Goal: Transaction & Acquisition: Purchase product/service

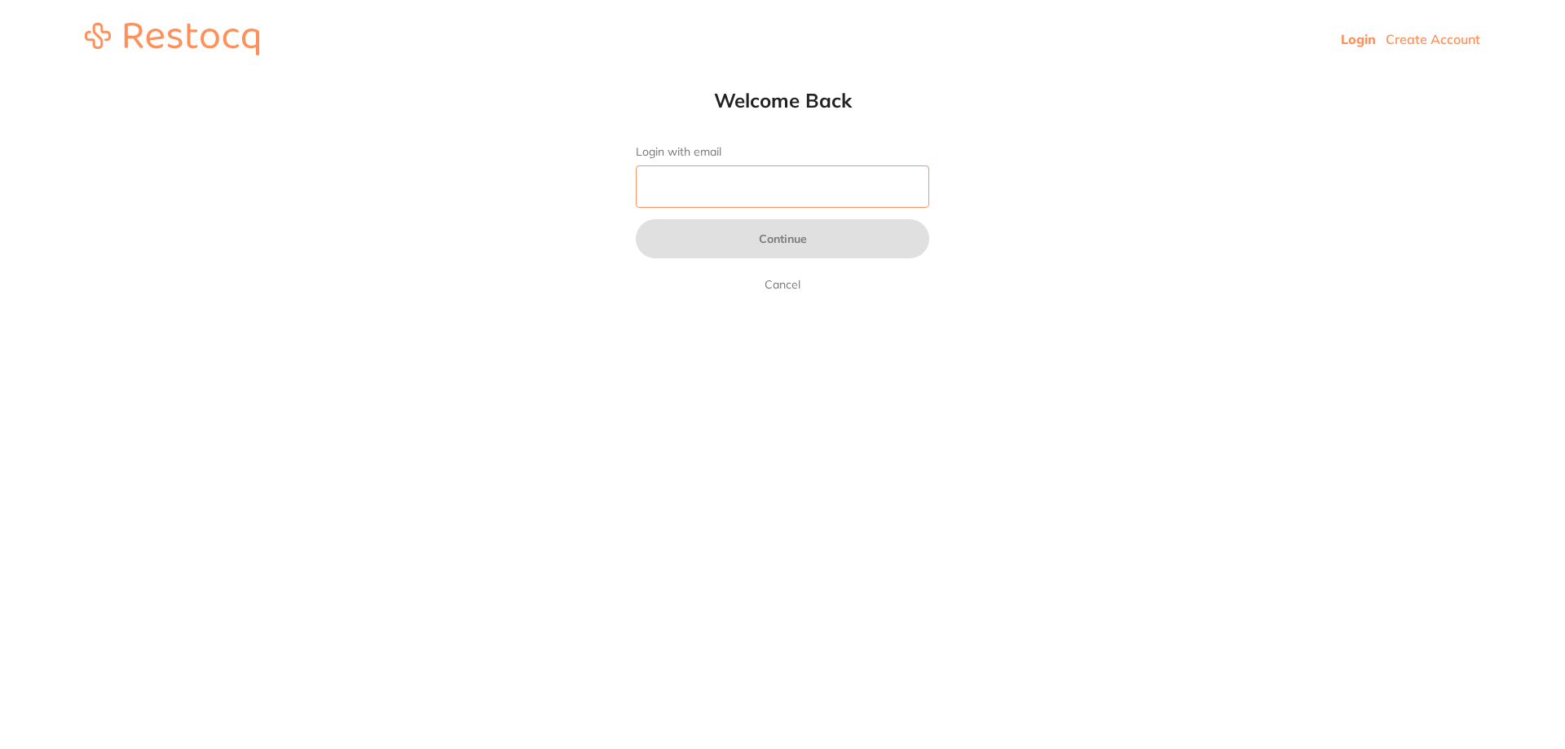
click at [807, 194] on input "Login with email" at bounding box center [782, 186] width 293 height 42
type input "[EMAIL_ADDRESS][DOMAIN_NAME]"
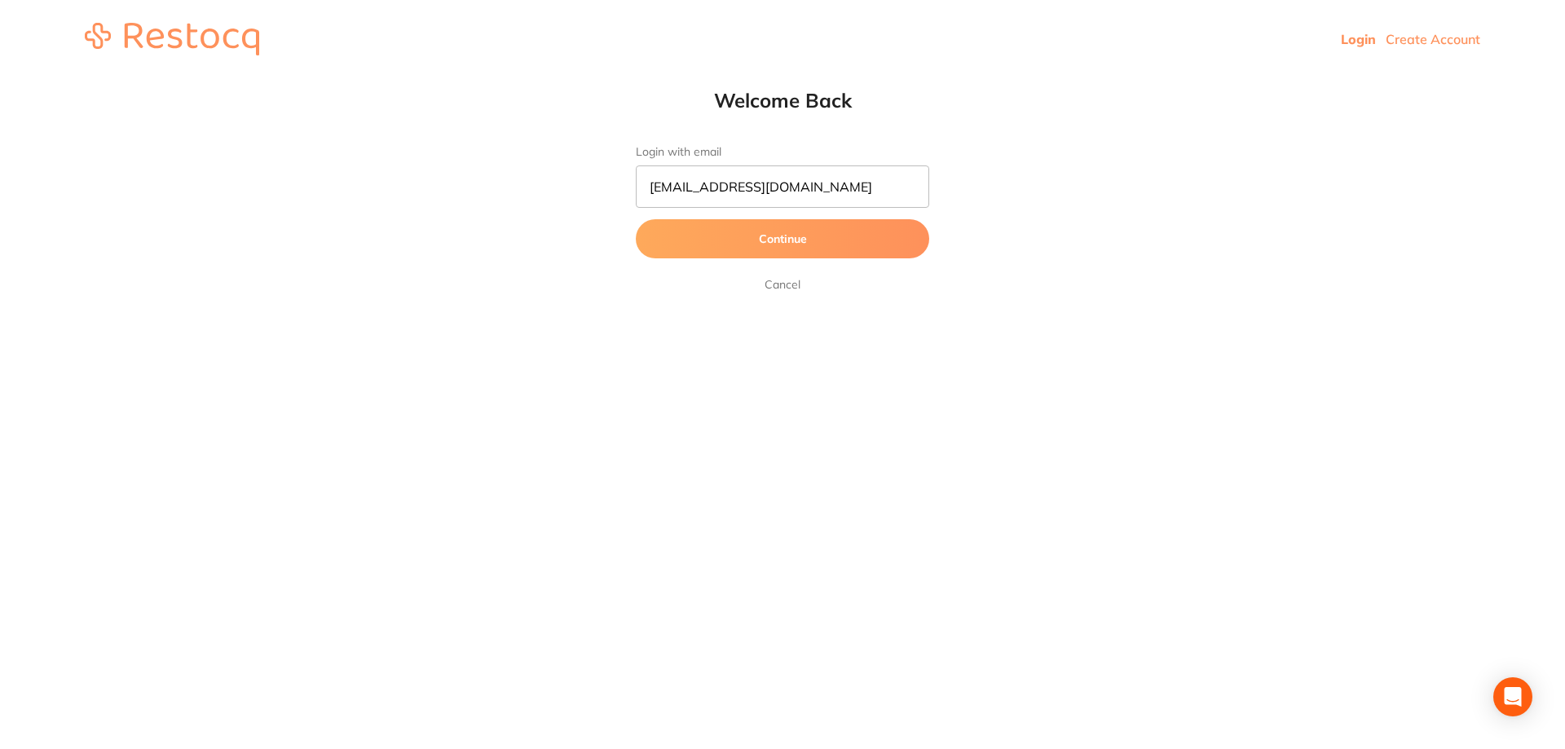
click at [828, 237] on button "Continue" at bounding box center [782, 238] width 293 height 39
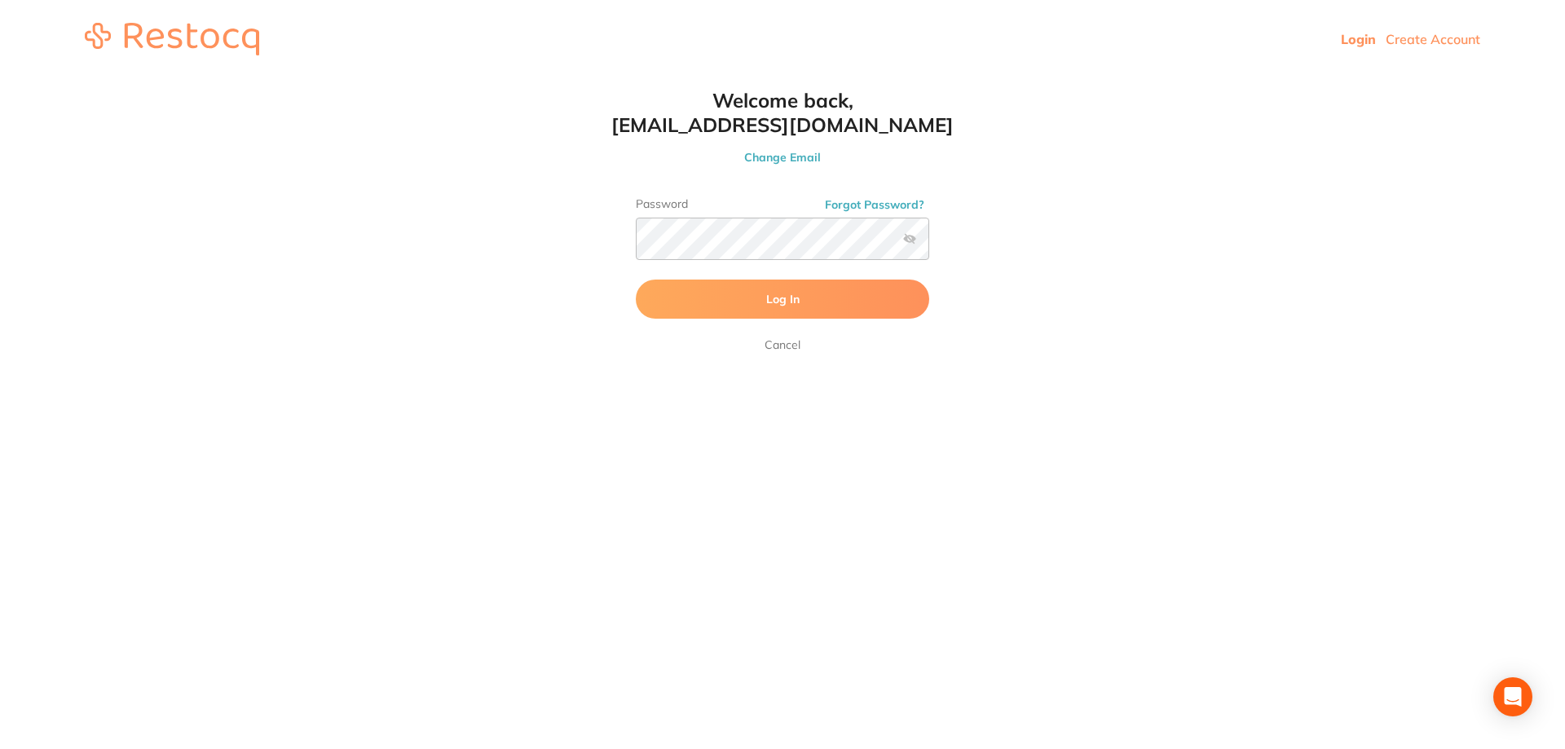
click at [804, 306] on button "Log In" at bounding box center [782, 299] width 293 height 39
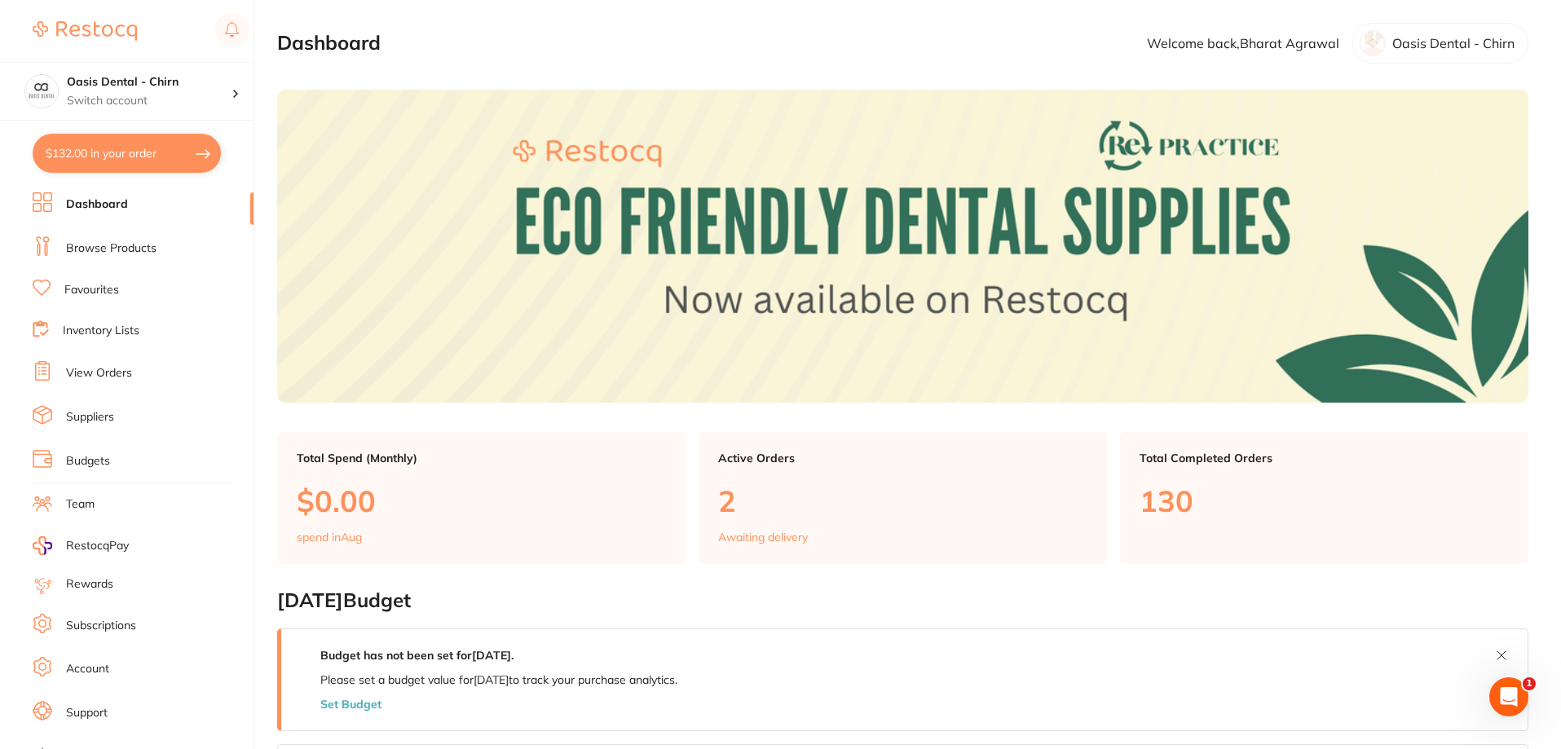
click at [159, 152] on button "$132.00 in your order" at bounding box center [127, 153] width 188 height 39
checkbox input "true"
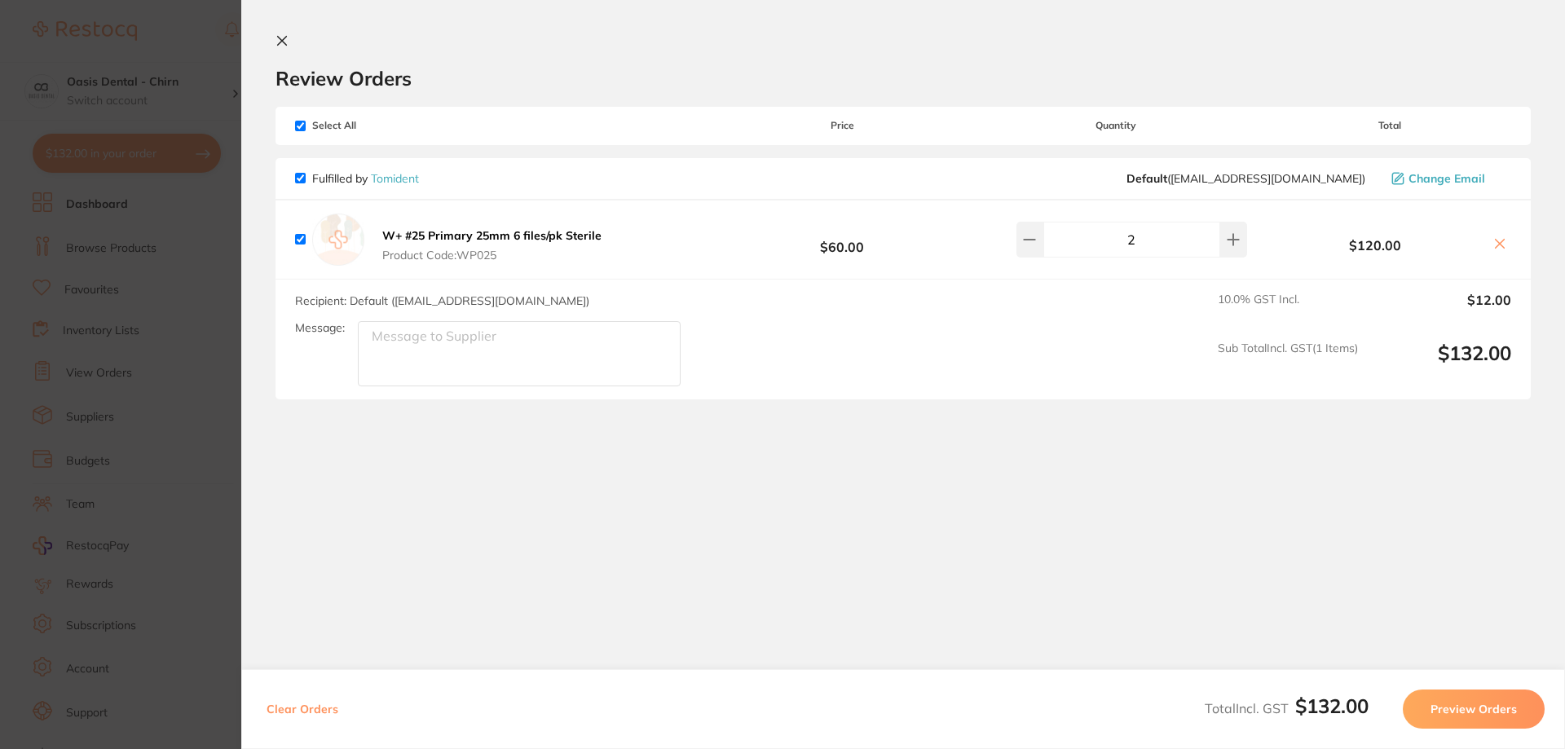
click at [290, 35] on button at bounding box center [285, 41] width 20 height 15
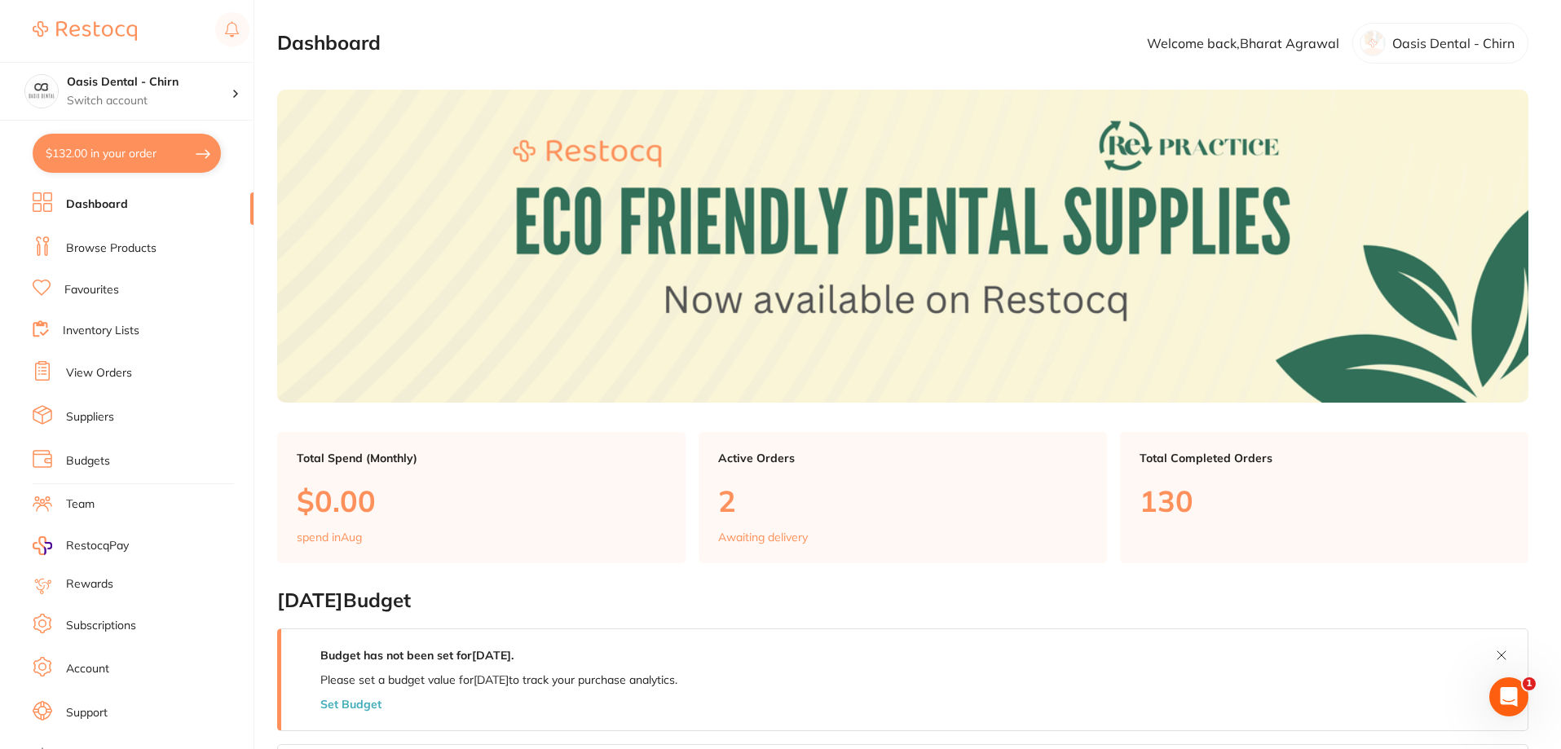
click at [147, 242] on link "Browse Products" at bounding box center [111, 248] width 90 height 16
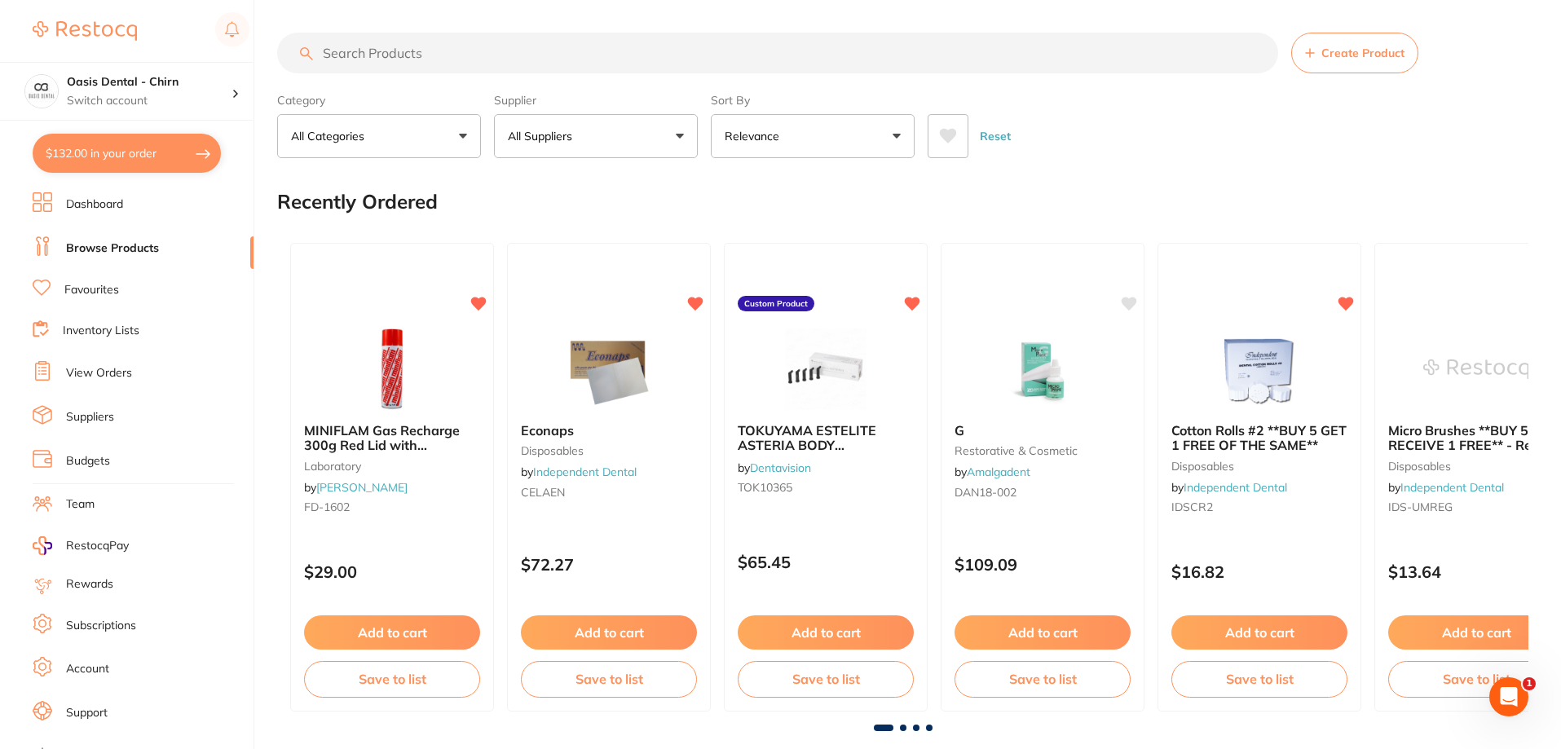
drag, startPoint x: 454, startPoint y: 63, endPoint x: 474, endPoint y: 55, distance: 21.9
click at [474, 55] on input "search" at bounding box center [777, 53] width 1001 height 41
type input "c"
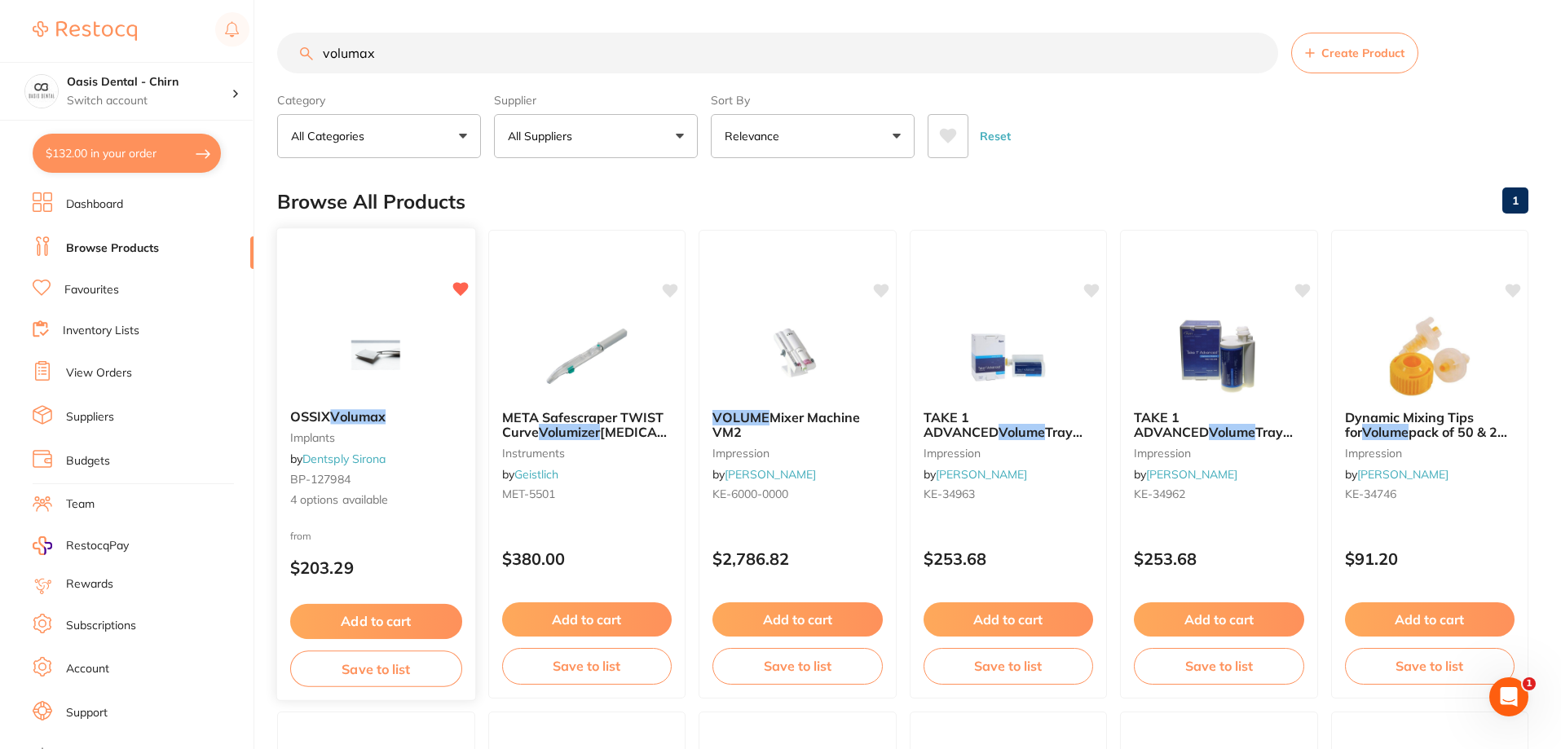
type input "volumax"
click at [350, 346] on img at bounding box center [376, 355] width 107 height 82
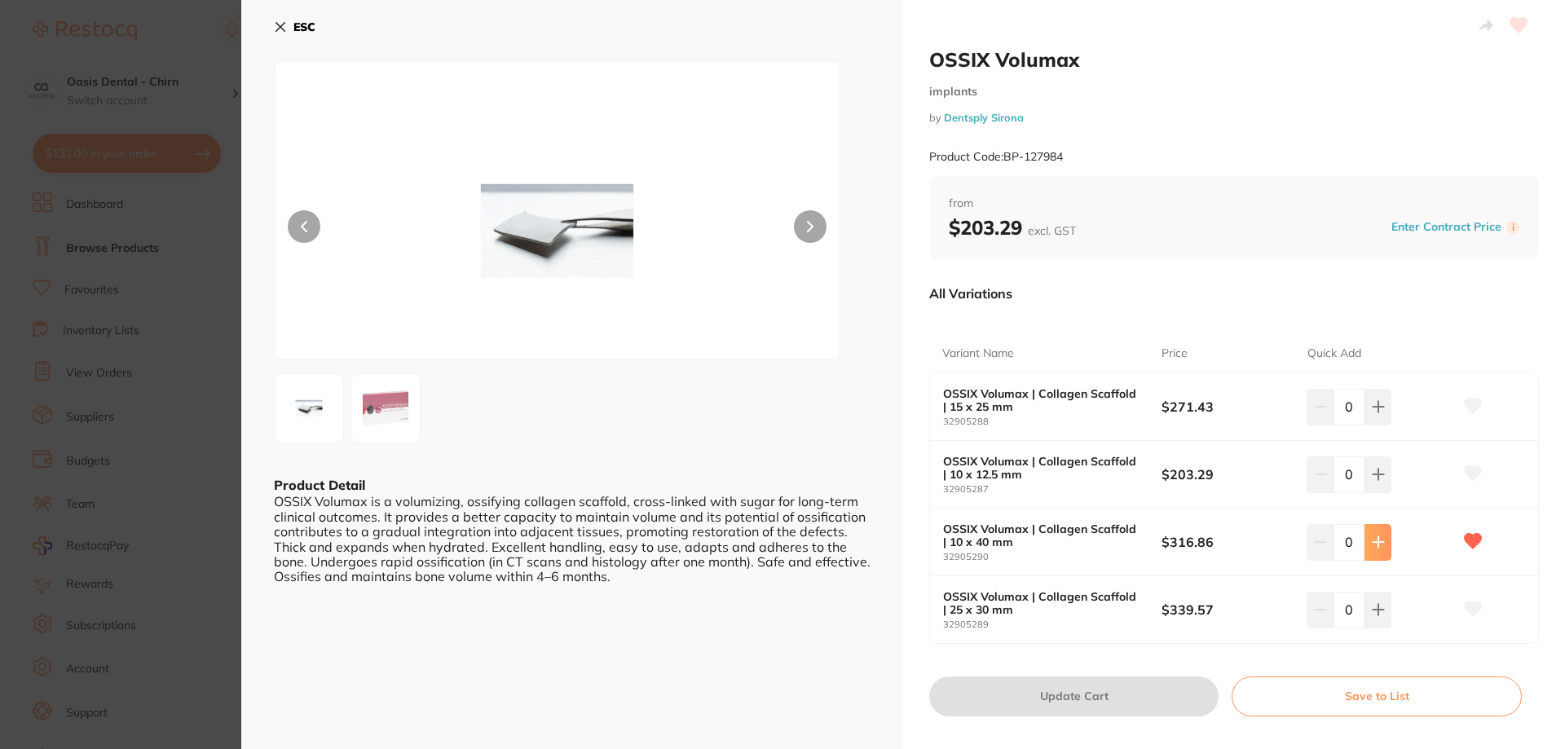
click at [1372, 413] on icon at bounding box center [1378, 406] width 13 height 13
type input "1"
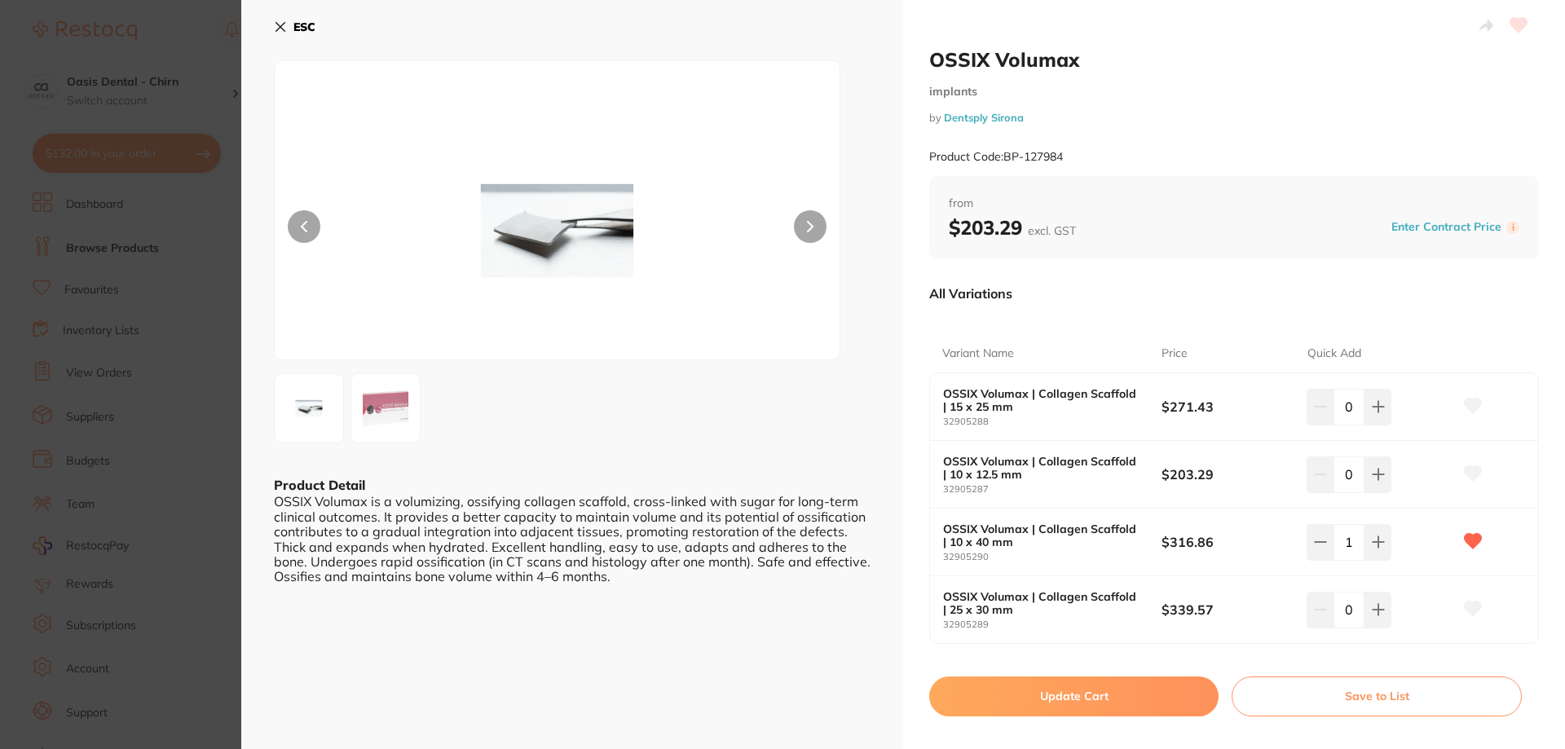
click at [1172, 692] on button "Update Cart" at bounding box center [1073, 695] width 289 height 39
checkbox input "false"
